Goal: Check status: Check status

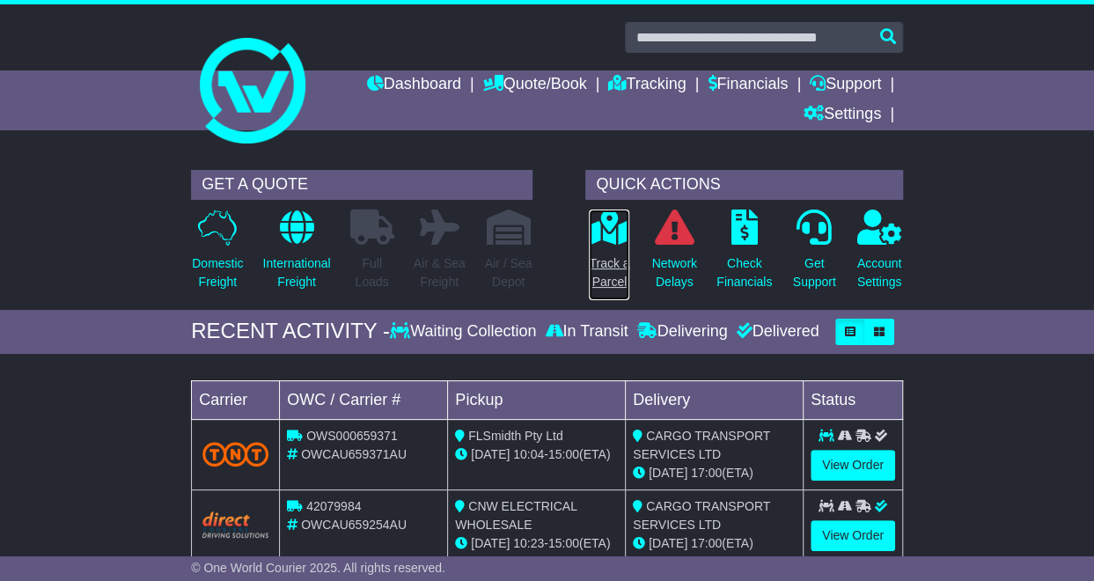
click at [595, 245] on link "Track a Parcel" at bounding box center [609, 255] width 42 height 92
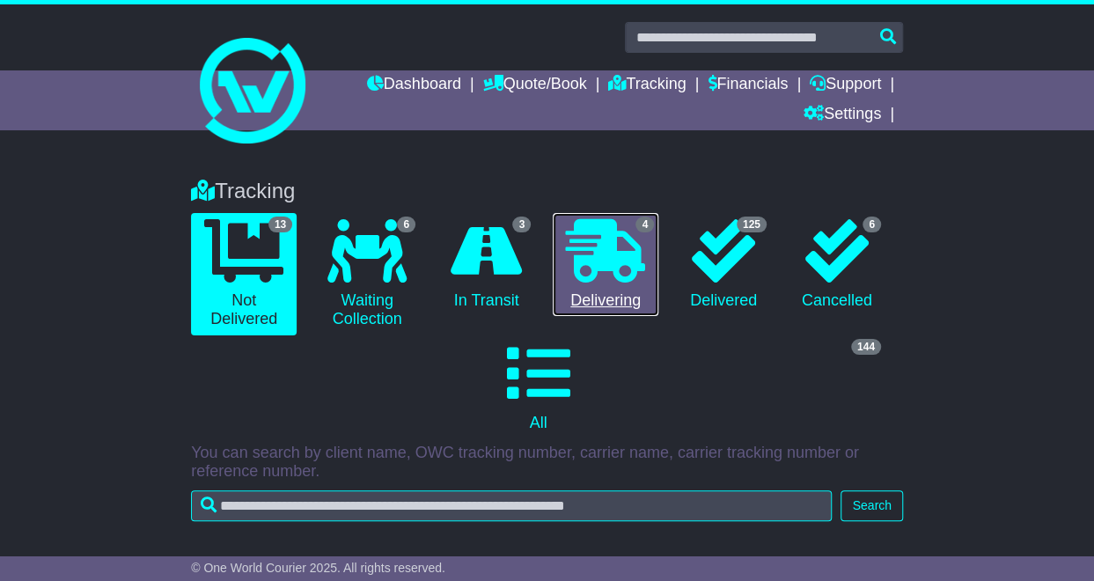
click at [607, 254] on icon at bounding box center [605, 250] width 79 height 63
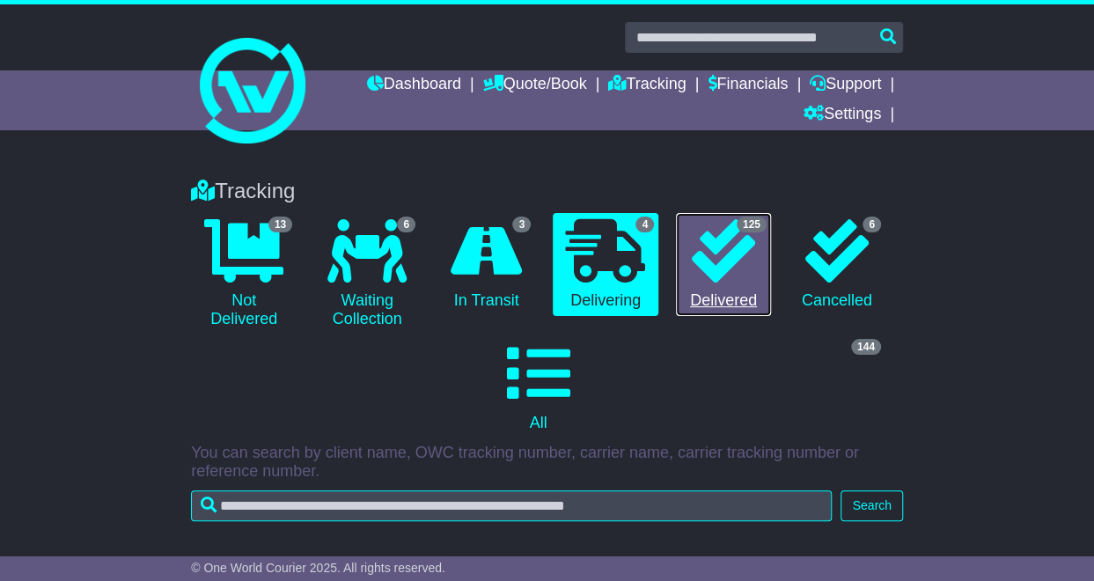
click at [759, 279] on link "125 Delivered" at bounding box center [723, 265] width 95 height 104
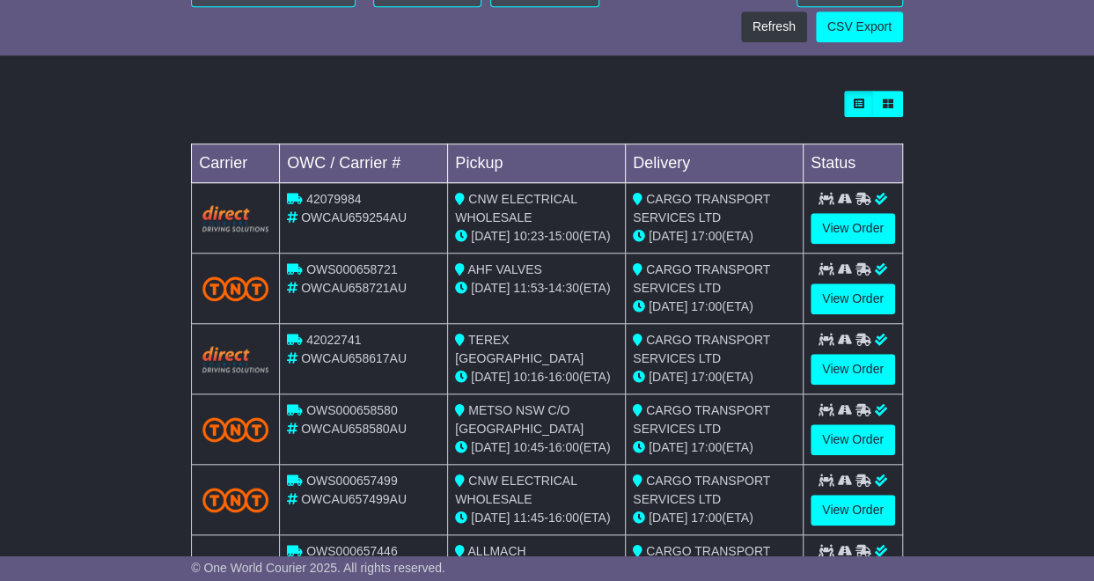
scroll to position [704, 0]
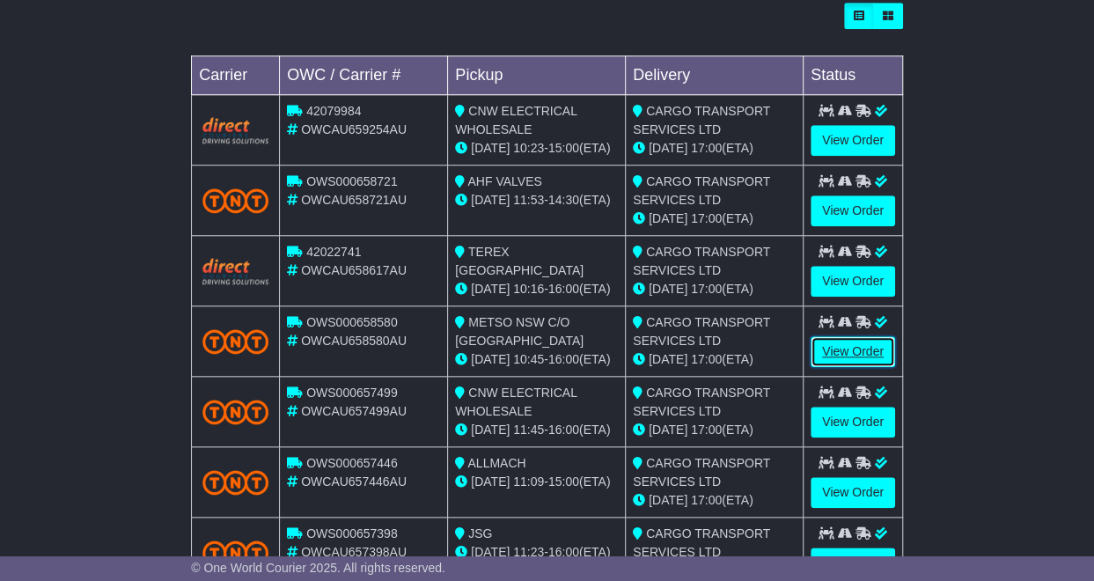
click at [873, 344] on link "View Order" at bounding box center [852, 351] width 84 height 31
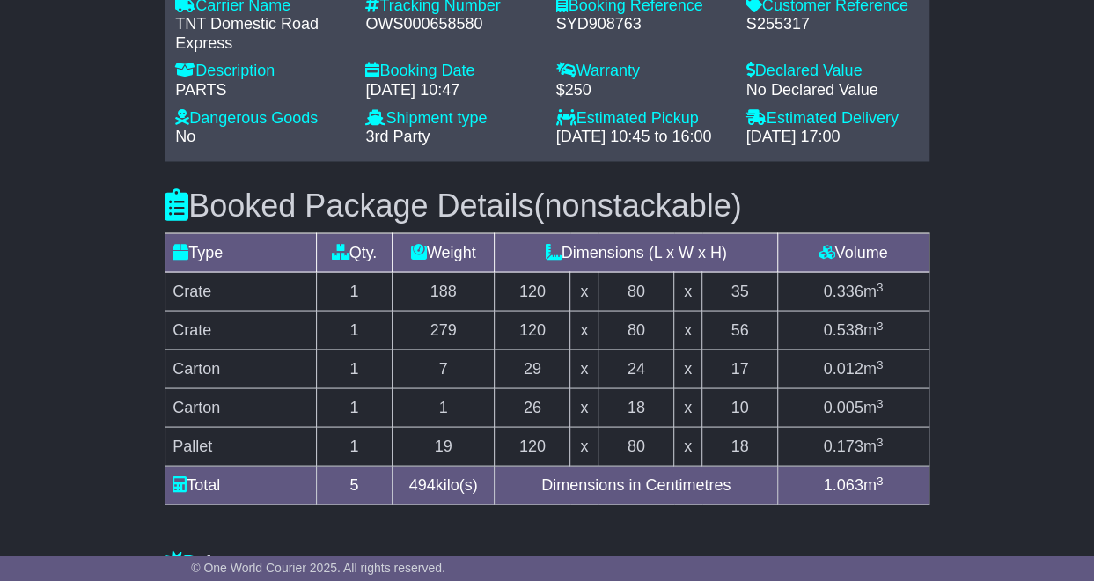
scroll to position [1496, 0]
